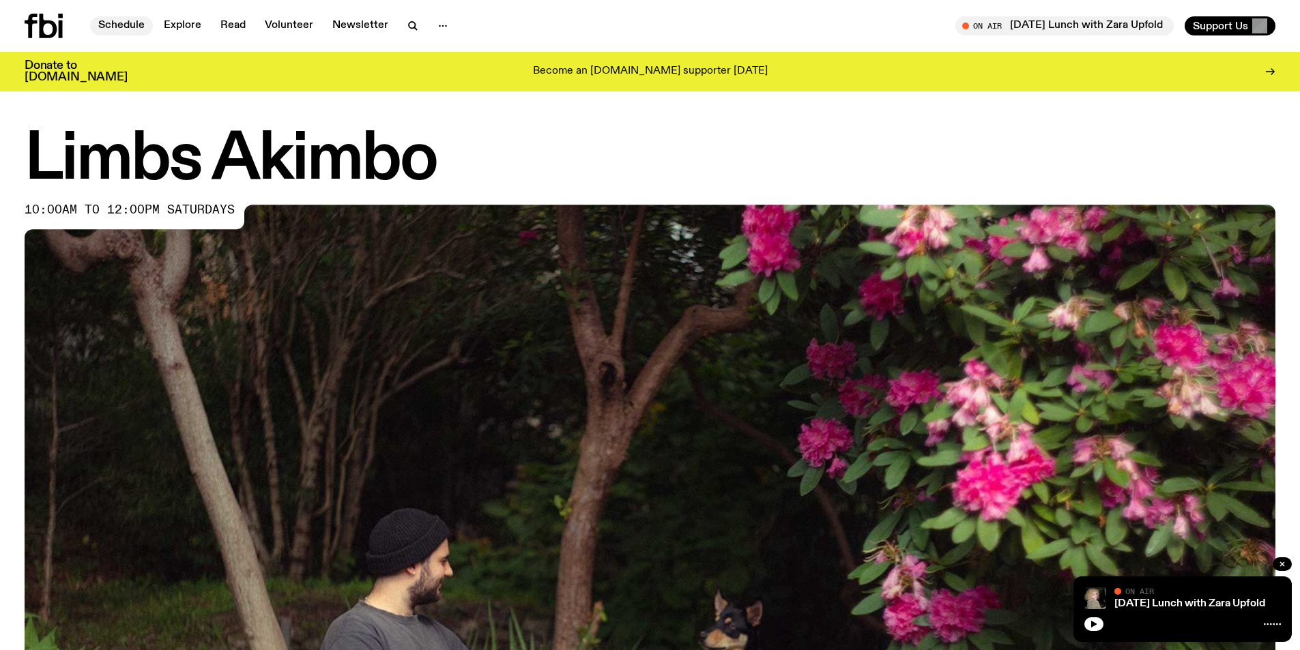
click at [124, 22] on link "Schedule" at bounding box center [121, 25] width 63 height 19
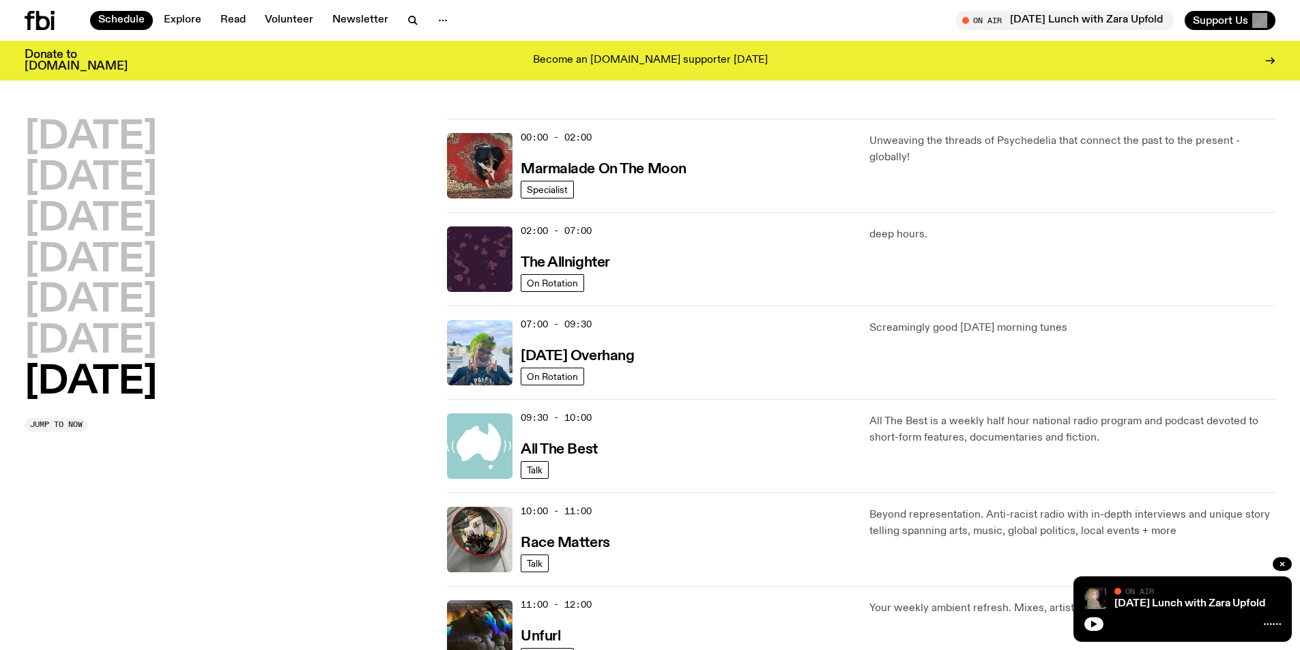
scroll to position [111, 0]
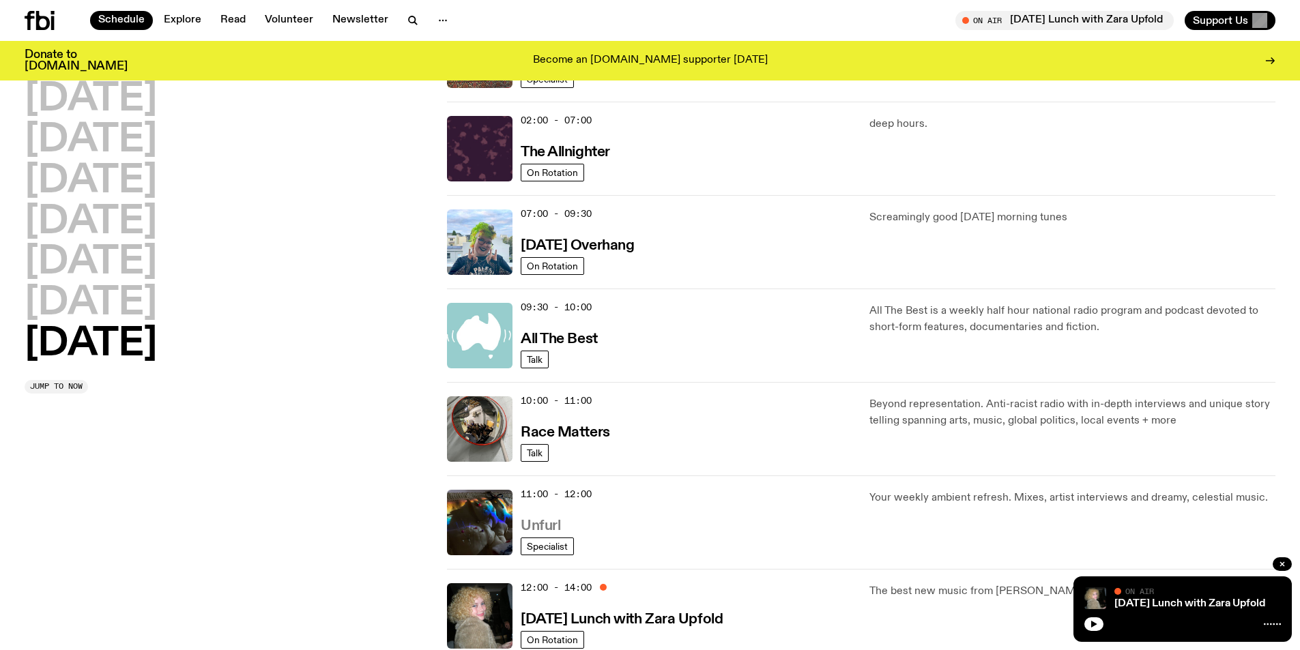
click at [547, 530] on h3 "Unfurl" at bounding box center [541, 526] width 40 height 14
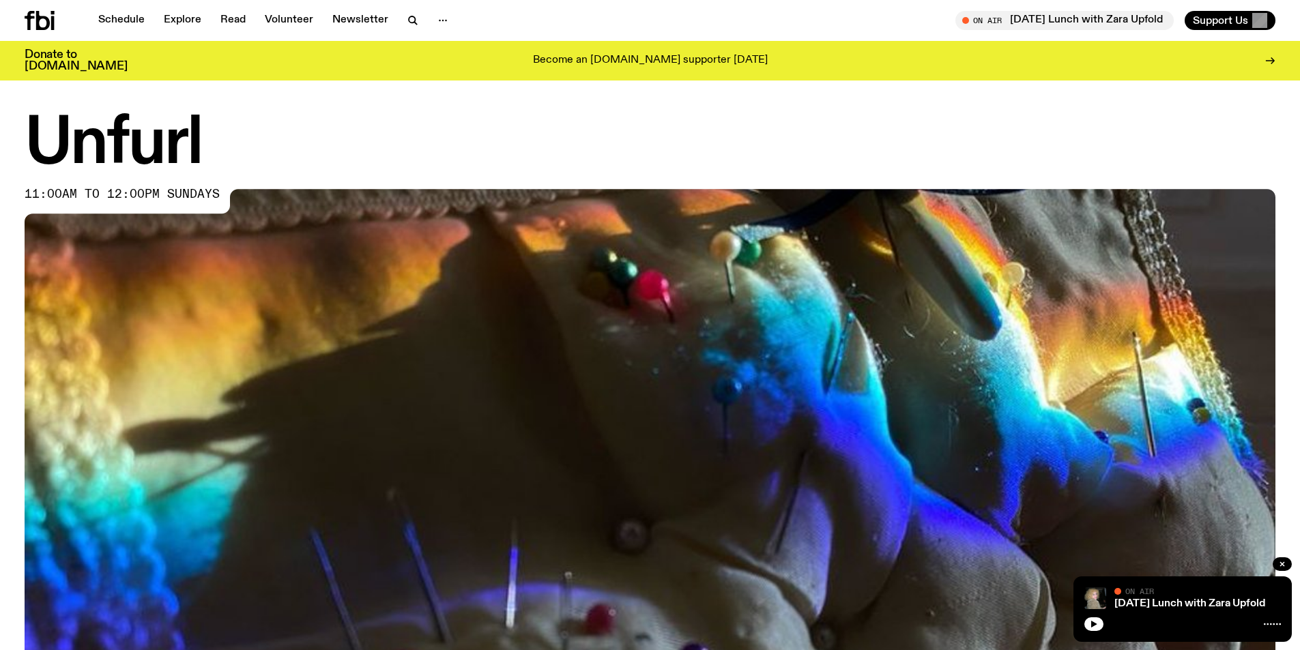
scroll to position [786, 0]
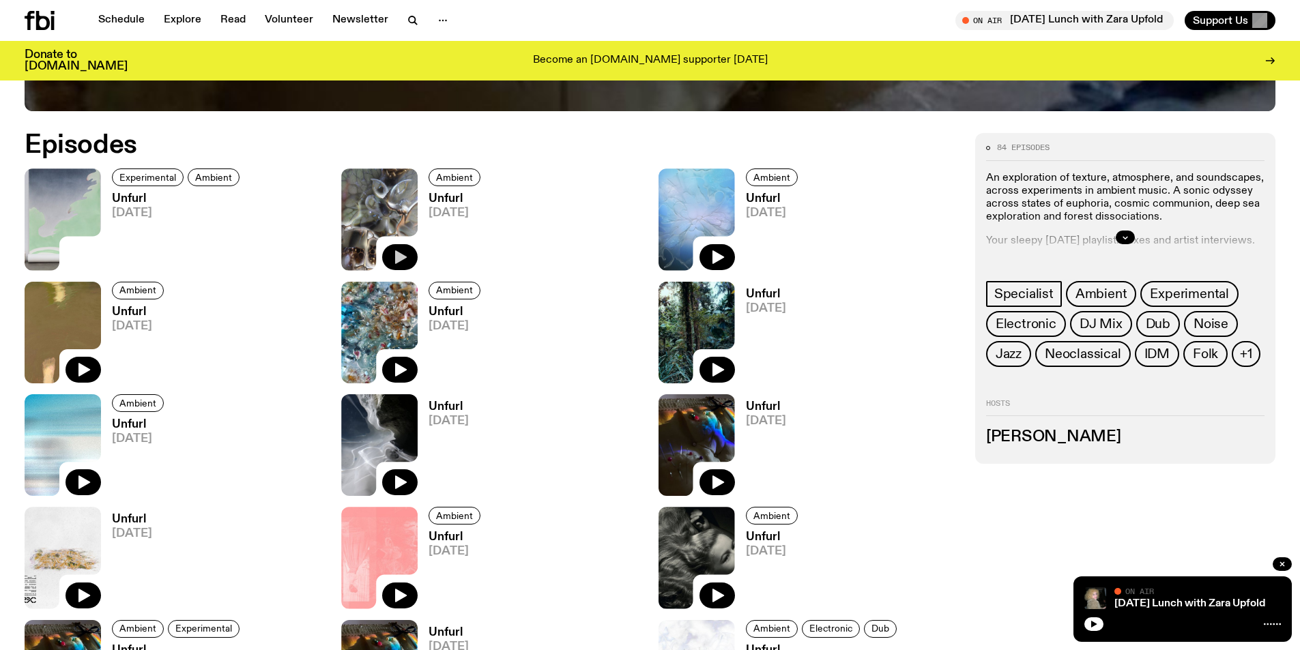
click at [399, 252] on icon "button" at bounding box center [400, 257] width 16 height 16
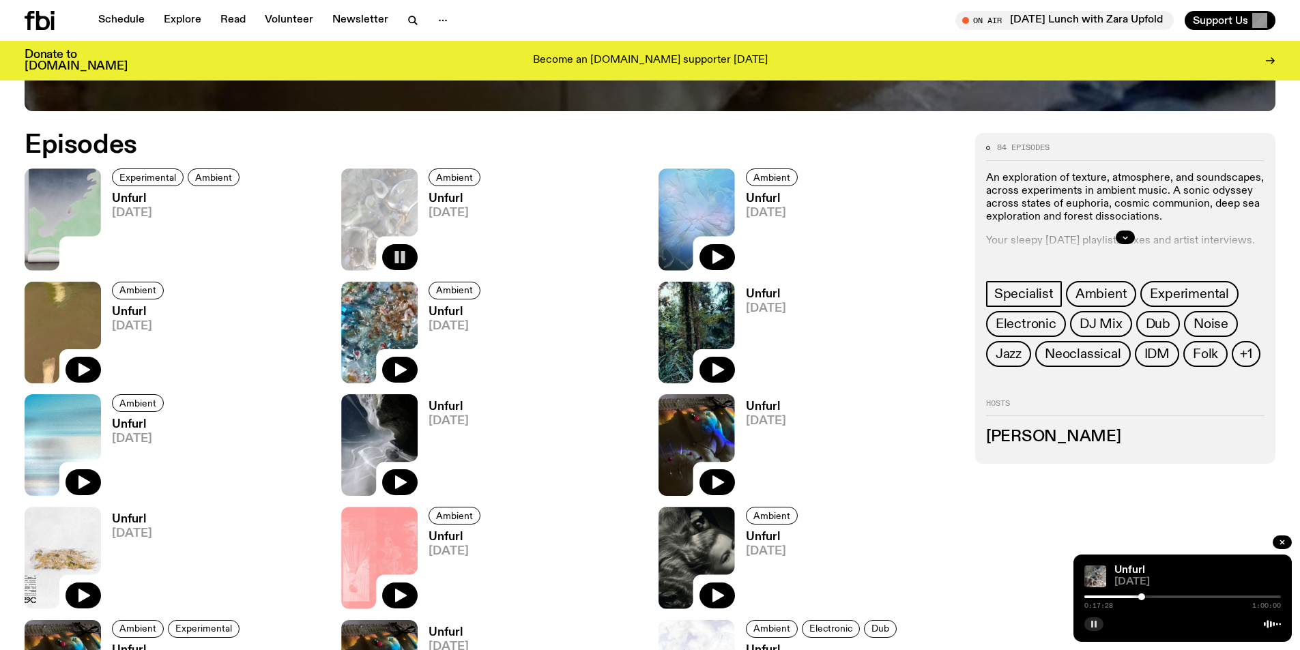
click at [1096, 627] on rect "button" at bounding box center [1096, 624] width 2 height 7
